Goal: Navigation & Orientation: Find specific page/section

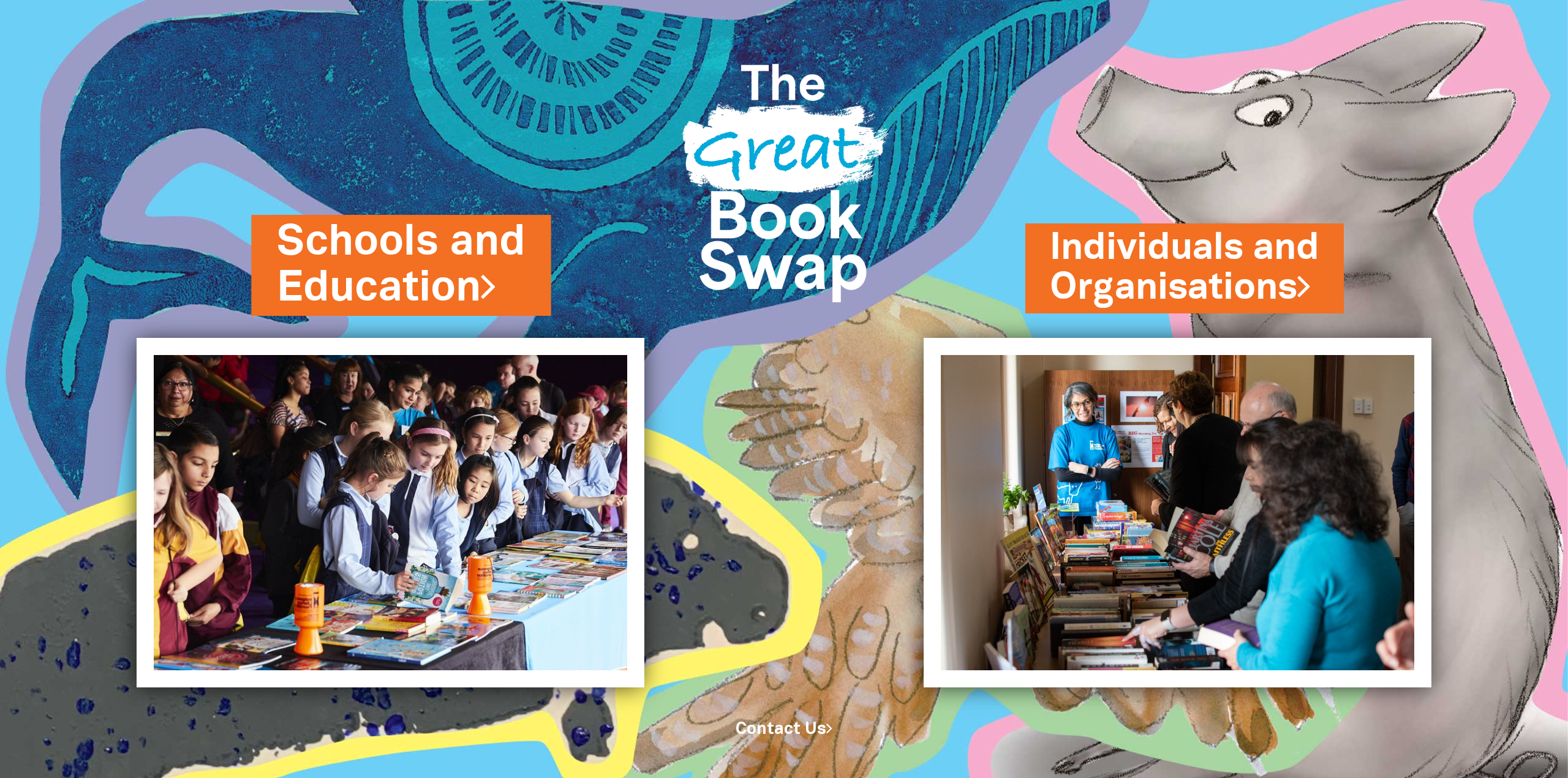
click at [425, 277] on link "Schools and Education" at bounding box center [401, 265] width 248 height 104
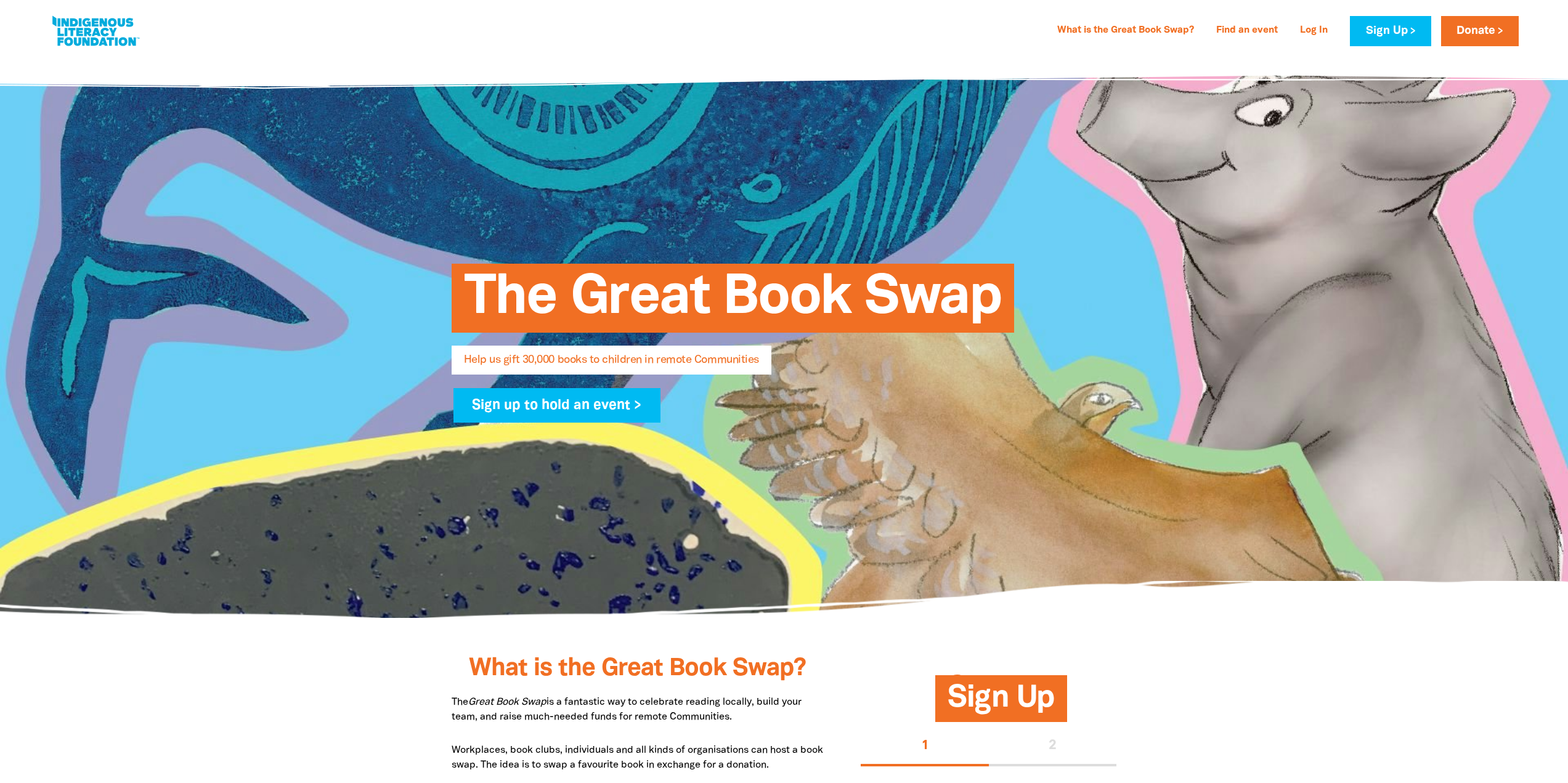
select select "AU"
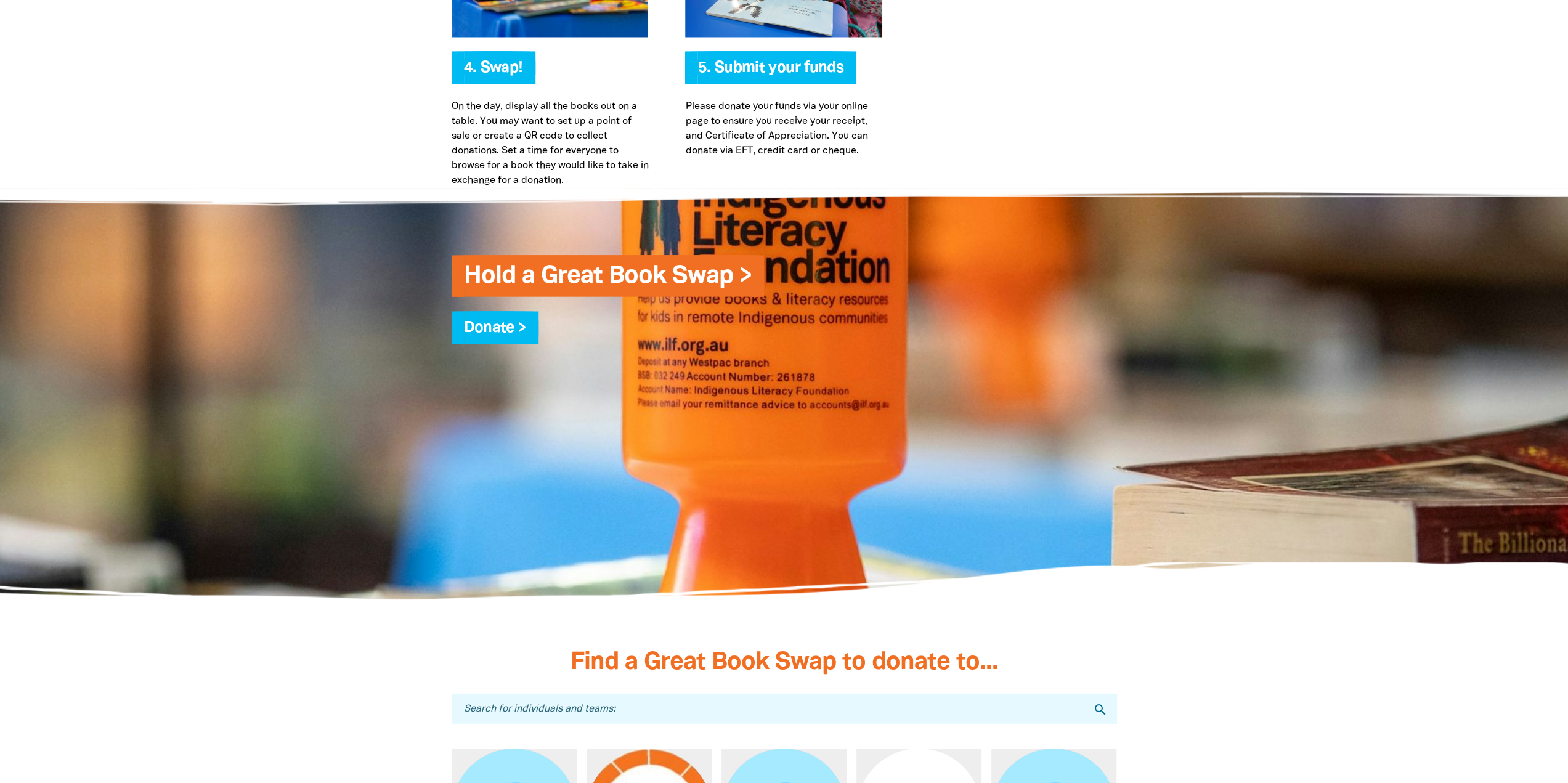
scroll to position [3019, 0]
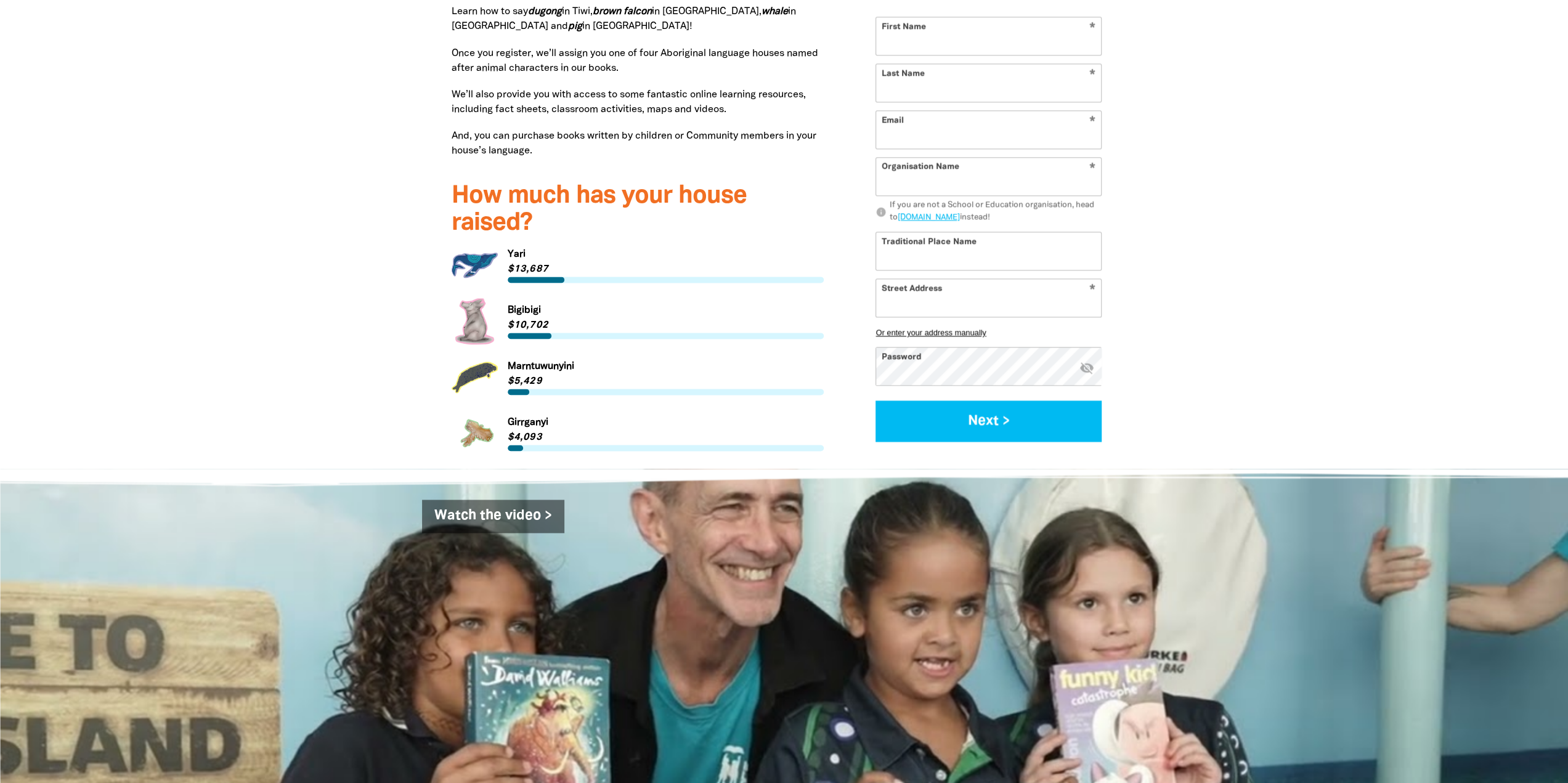
scroll to position [2033, 0]
